Goal: Task Accomplishment & Management: Use online tool/utility

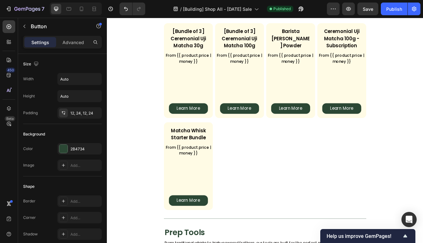
scroll to position [274, 0]
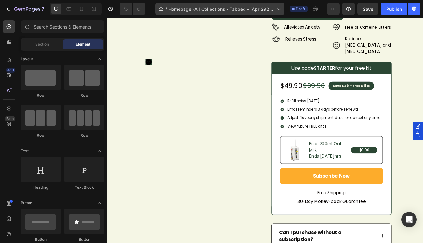
scroll to position [340, 0]
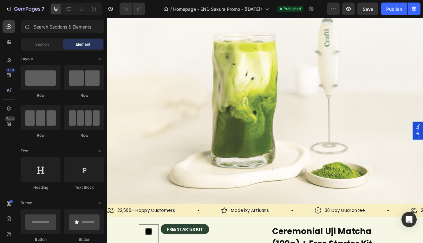
scroll to position [263, 0]
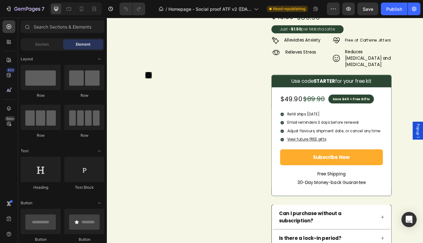
scroll to position [358, 0]
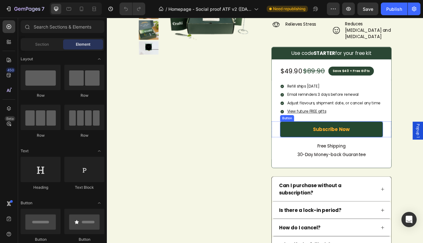
click at [344, 142] on link "Subscribe Now" at bounding box center [377, 151] width 124 height 19
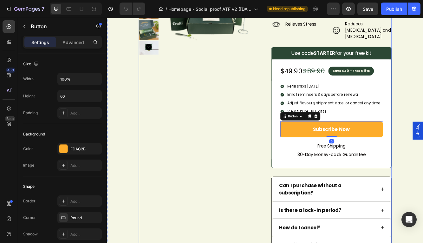
click at [258, 137] on div "FREE STARTER KIT Product Badge Product Images" at bounding box center [217, 138] width 145 height 386
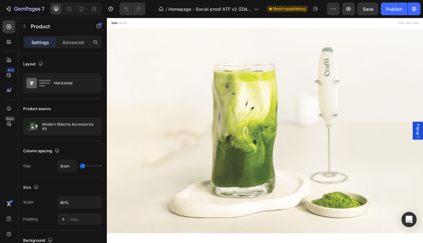
scroll to position [334, 0]
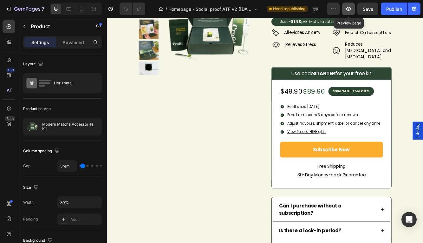
click at [348, 7] on icon "button" at bounding box center [348, 9] width 5 height 4
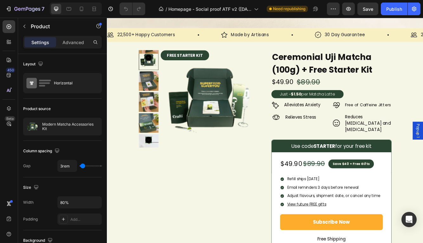
scroll to position [244, 0]
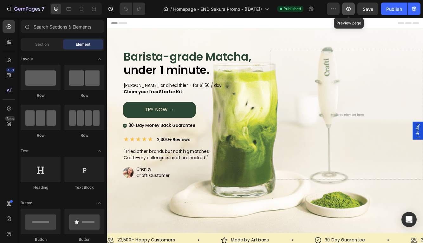
click at [346, 10] on icon "button" at bounding box center [348, 9] width 6 height 6
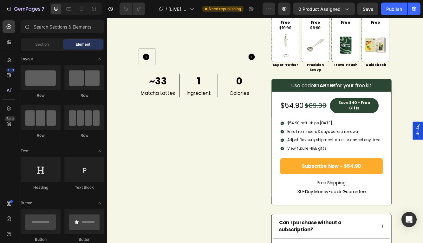
scroll to position [435, 0]
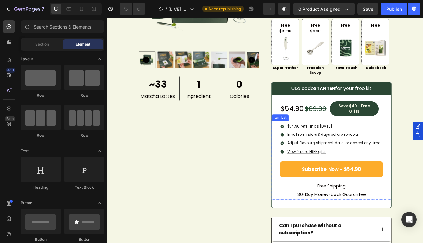
click at [372, 155] on p "Email reminders 3 days before renewal" at bounding box center [380, 158] width 112 height 7
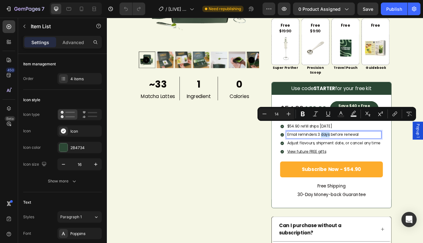
click at [371, 155] on p "Email reminders 3 days before renewal" at bounding box center [380, 158] width 112 height 7
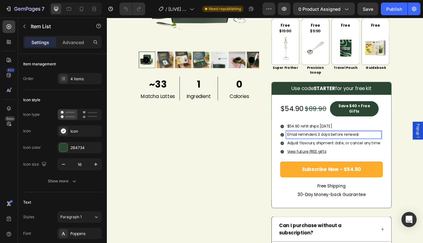
click at [375, 145] on p "$54.90 refill ships [DATE]" at bounding box center [380, 148] width 112 height 7
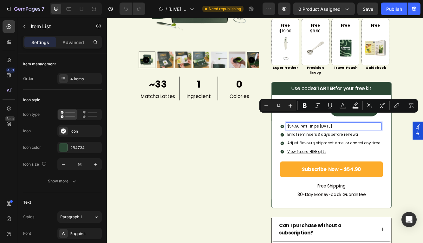
click at [365, 145] on p "$54.90 refill ships [DATE]" at bounding box center [380, 148] width 112 height 7
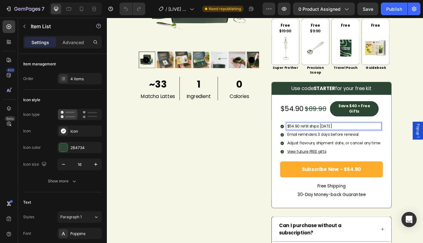
drag, startPoint x: 366, startPoint y: 136, endPoint x: 410, endPoint y: 137, distance: 44.1
click at [410, 145] on p "$54.90 refill ships [DATE]" at bounding box center [380, 148] width 112 height 7
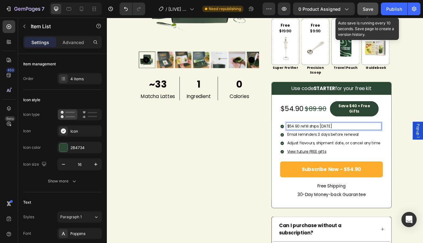
click at [369, 10] on span "Save" at bounding box center [368, 8] width 10 height 5
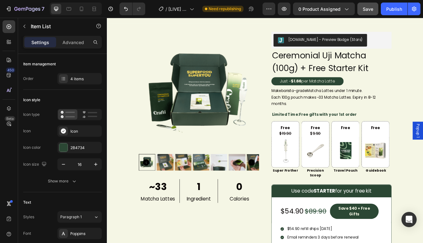
scroll to position [333, 0]
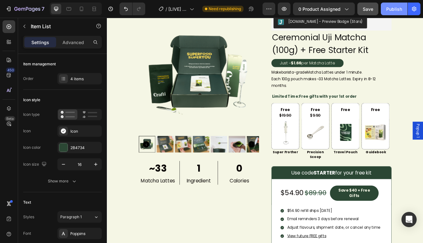
click at [395, 9] on div "Publish" at bounding box center [394, 9] width 16 height 7
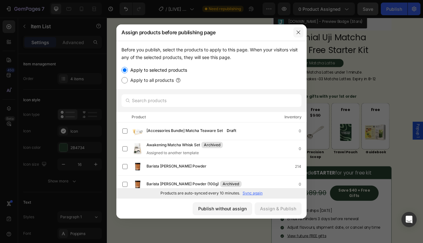
click at [300, 31] on icon "button" at bounding box center [298, 32] width 5 height 5
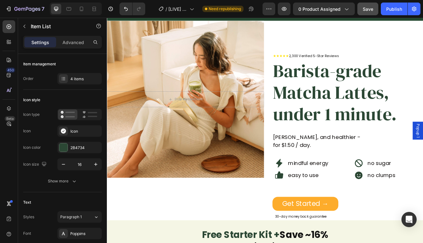
scroll to position [0, 0]
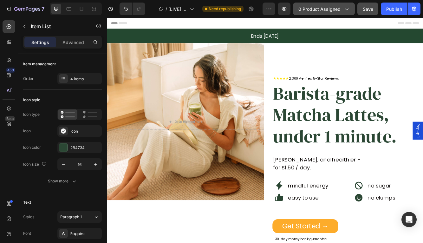
click at [347, 13] on button "0 product assigned" at bounding box center [324, 9] width 62 height 13
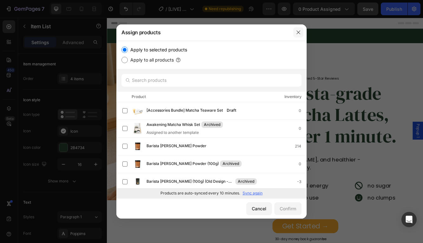
click at [300, 34] on icon "button" at bounding box center [298, 31] width 3 height 3
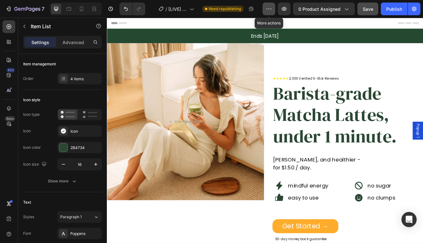
click at [270, 10] on icon "button" at bounding box center [269, 9] width 6 height 6
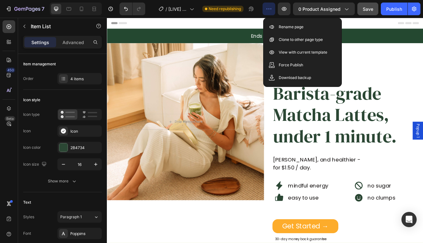
click at [270, 10] on icon "button" at bounding box center [269, 9] width 6 height 6
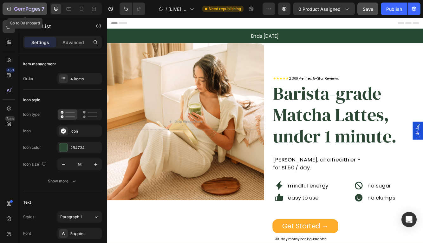
click at [12, 8] on div "7" at bounding box center [24, 9] width 39 height 8
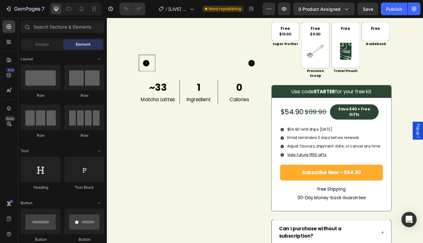
scroll to position [431, 0]
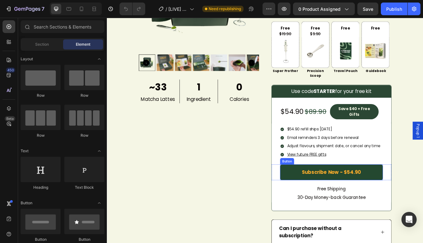
click at [418, 194] on link "Subscribe Now - $54.90" at bounding box center [377, 203] width 124 height 19
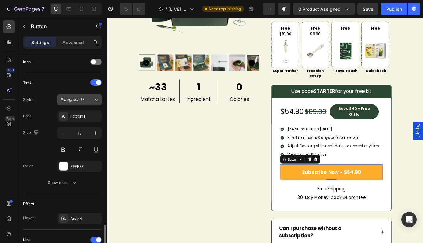
scroll to position [267, 0]
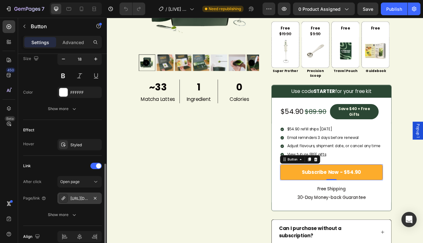
click at [62, 198] on icon at bounding box center [63, 197] width 3 height 3
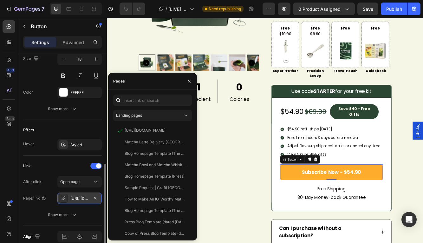
click at [81, 200] on div "https://craft-tea-fox.myshopify.com/a/loop_subscriptions/checkout/01K5G35V117W0…" at bounding box center [79, 199] width 18 height 6
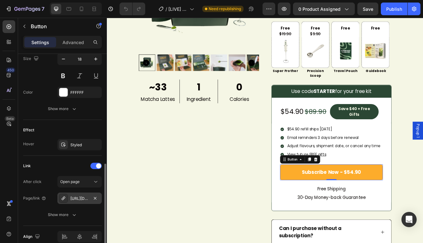
click at [81, 200] on div "https://craft-tea-fox.myshopify.com/a/loop_subscriptions/checkout/01K5G35V117W0…" at bounding box center [79, 199] width 18 height 6
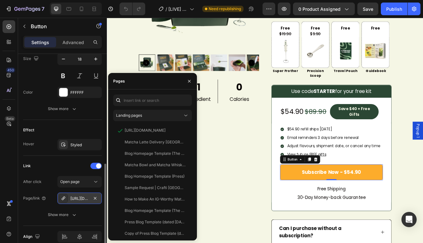
click at [79, 198] on div "https://craft-tea-fox.myshopify.com/a/loop_subscriptions/checkout/01K5G35V117W0…" at bounding box center [79, 199] width 18 height 6
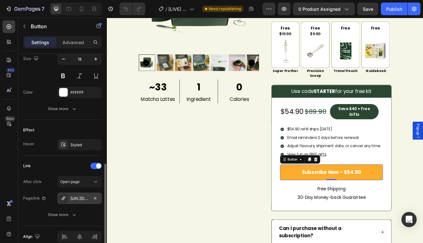
click at [79, 198] on div "https://craft-tea-fox.myshopify.com/a/loop_subscriptions/checkout/01K5G35V117W0…" at bounding box center [79, 199] width 18 height 6
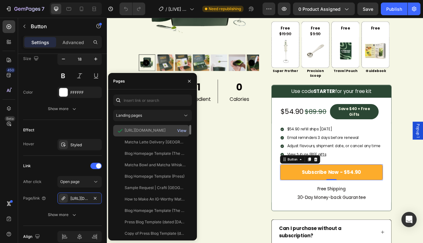
click at [180, 128] on div "View" at bounding box center [181, 131] width 9 height 6
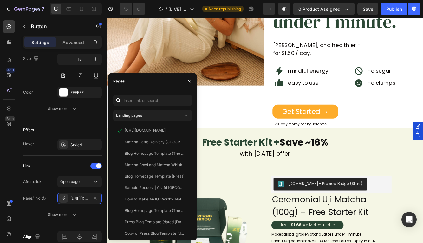
scroll to position [84, 0]
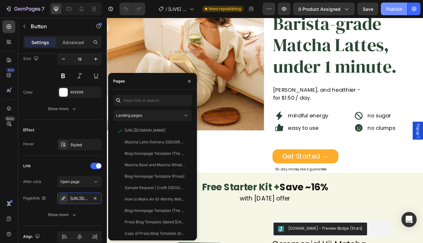
click at [402, 6] on button "Publish" at bounding box center [394, 9] width 27 height 13
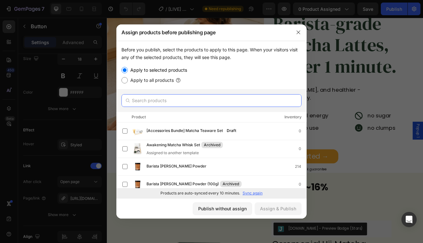
click at [195, 106] on input "text" at bounding box center [211, 100] width 180 height 13
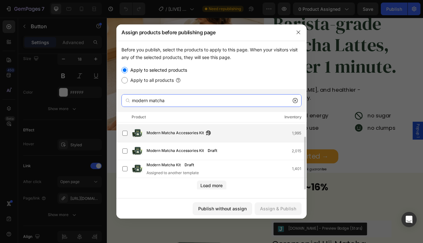
scroll to position [16, 0]
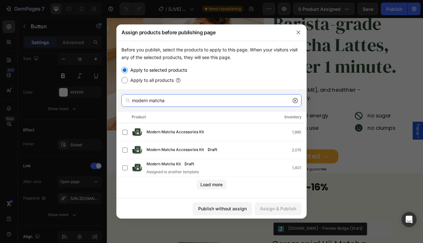
type input "modern matcha"
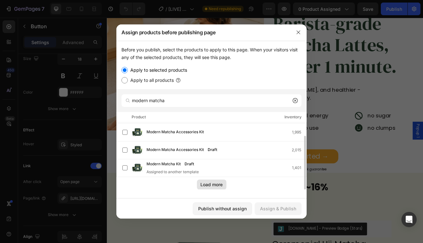
click at [212, 187] on div "Load more" at bounding box center [211, 184] width 22 height 7
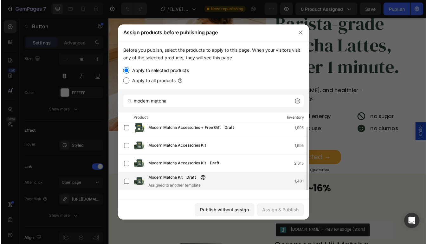
scroll to position [0, 0]
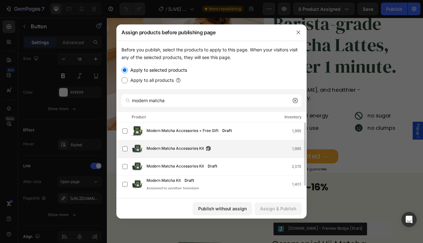
click at [194, 144] on div "Modern Matcha Accessories Kit 1,995" at bounding box center [214, 148] width 184 height 13
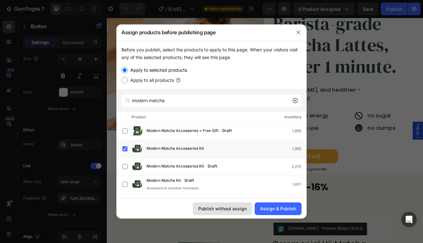
click at [238, 208] on div "Publish without assign" at bounding box center [222, 208] width 49 height 7
